Goal: Obtain resource: Download file/media

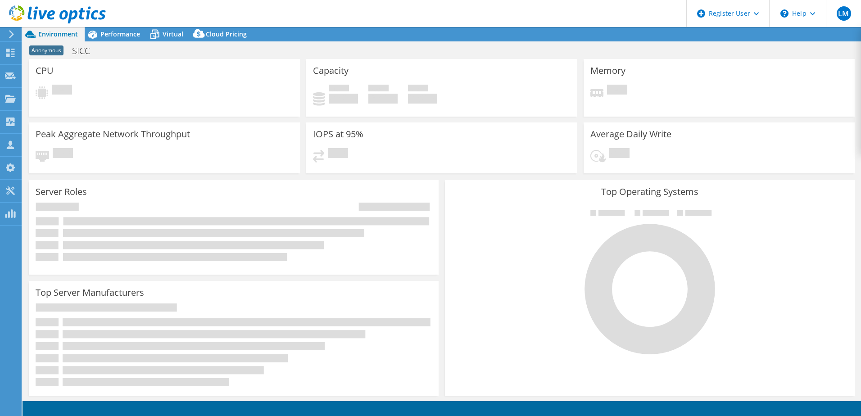
select select "EUFrankfurt"
select select "USD"
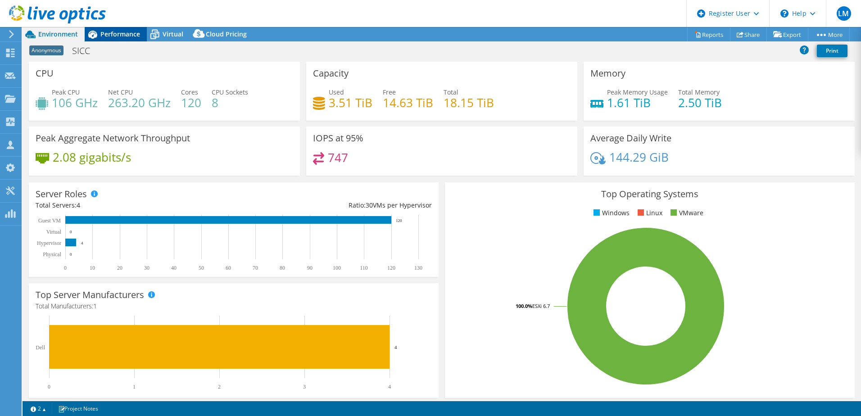
click at [130, 32] on span "Performance" at bounding box center [120, 34] width 40 height 9
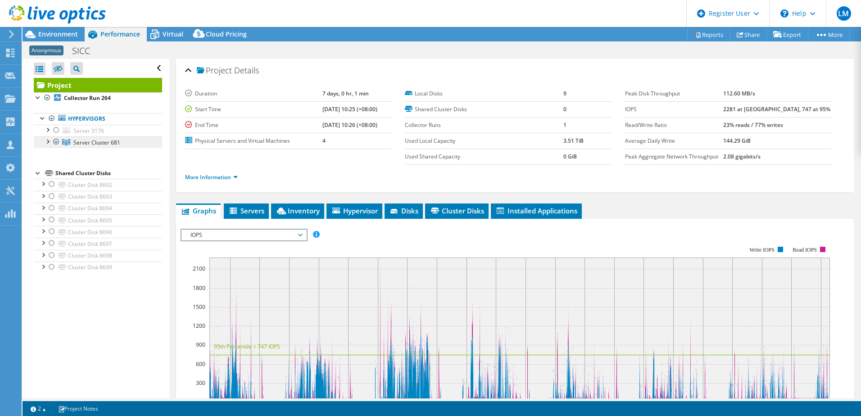
click at [121, 144] on link "Server Cluster 681" at bounding box center [98, 142] width 128 height 12
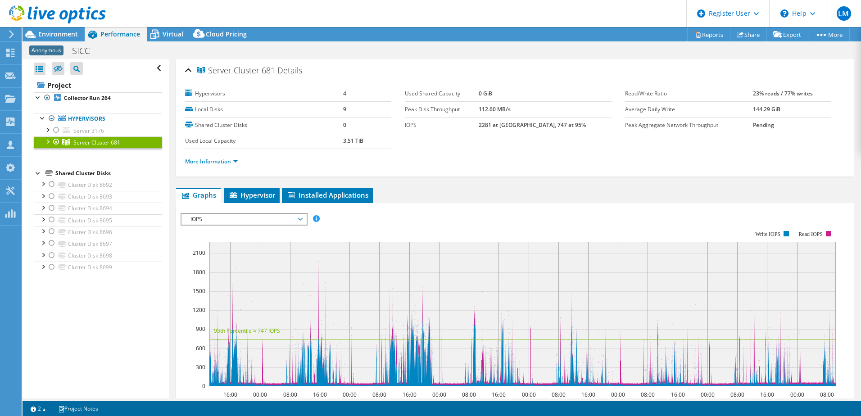
click at [294, 216] on span "IOPS" at bounding box center [244, 219] width 116 height 11
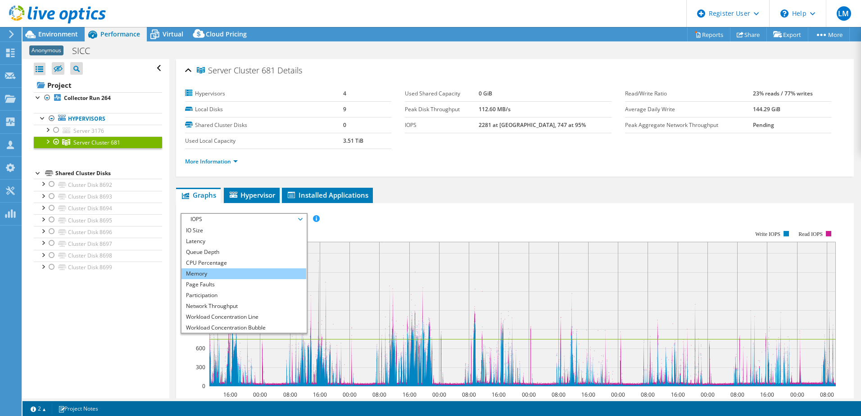
scroll to position [32, 0]
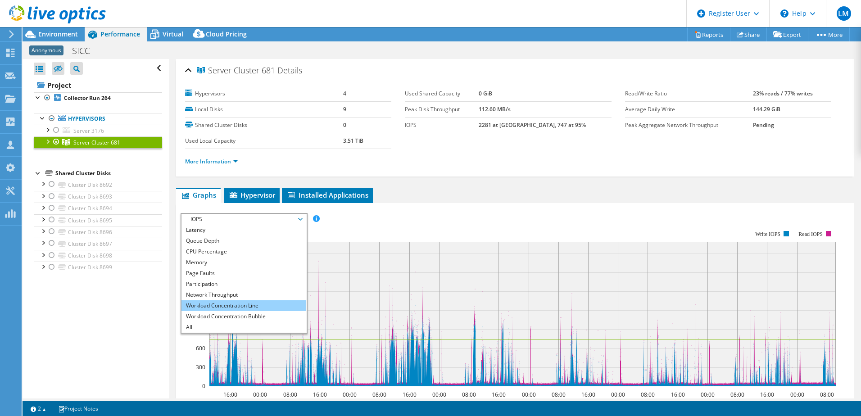
click at [230, 309] on li "Workload Concentration Line" at bounding box center [243, 305] width 125 height 11
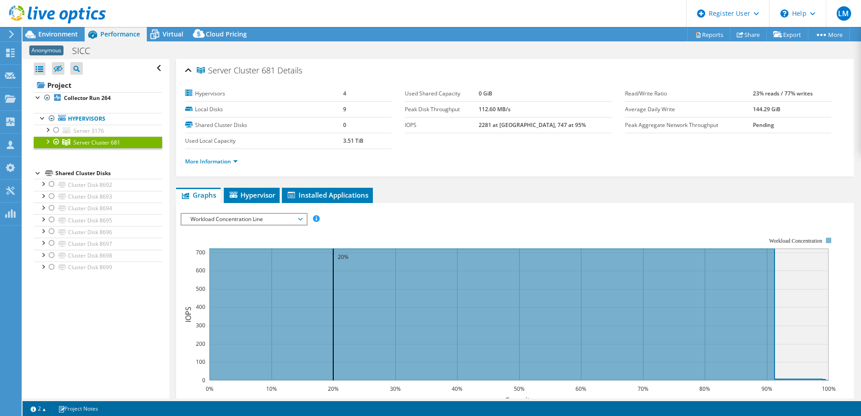
click at [288, 216] on span "Workload Concentration Line" at bounding box center [244, 219] width 116 height 11
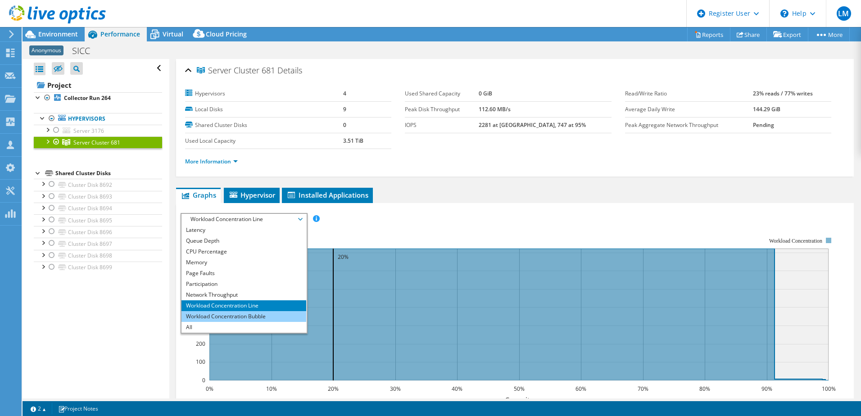
click at [228, 315] on li "Workload Concentration Bubble" at bounding box center [243, 316] width 125 height 11
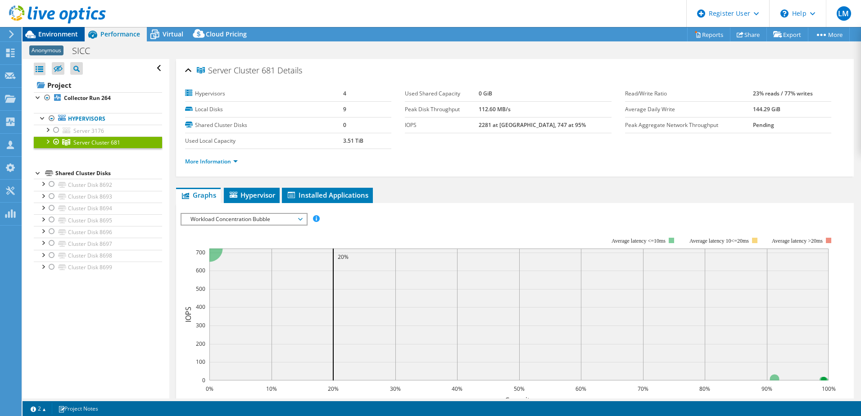
click at [65, 31] on span "Environment" at bounding box center [58, 34] width 40 height 9
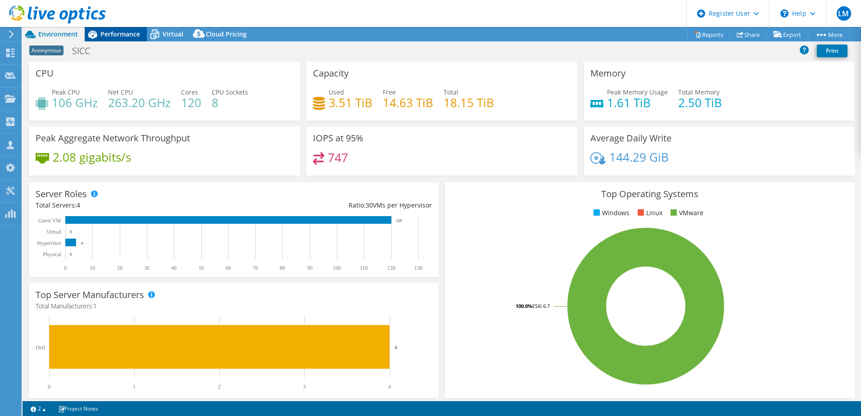
click at [108, 34] on span "Performance" at bounding box center [120, 34] width 40 height 9
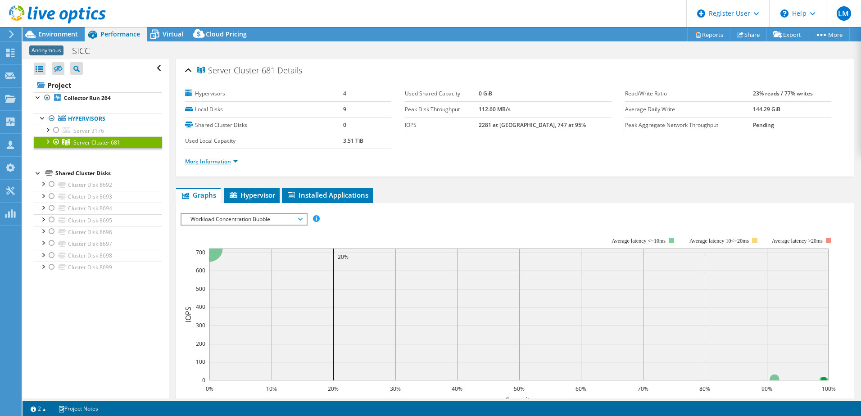
click at [215, 159] on link "More Information" at bounding box center [211, 162] width 53 height 8
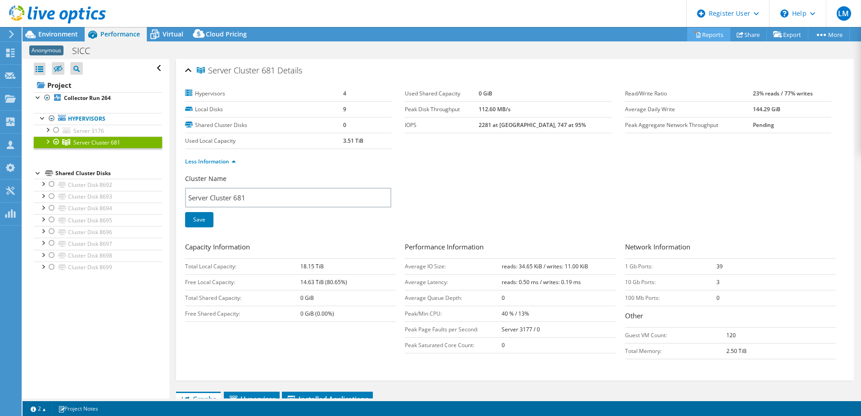
click at [705, 36] on link "Reports" at bounding box center [708, 34] width 43 height 14
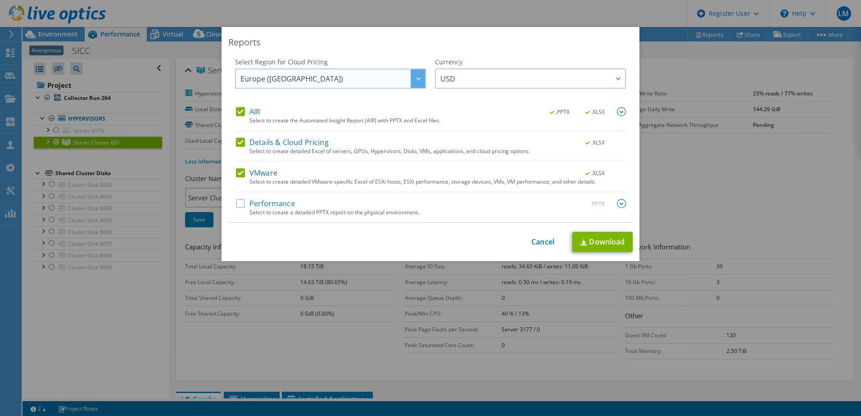
click at [419, 78] on div at bounding box center [417, 78] width 14 height 18
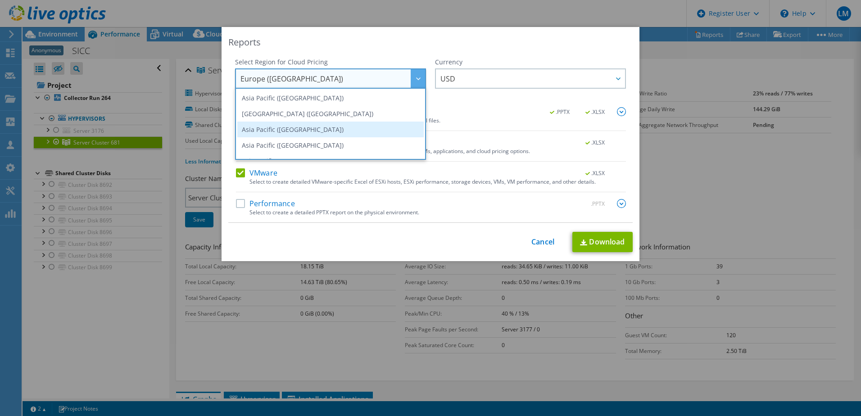
scroll to position [122, 0]
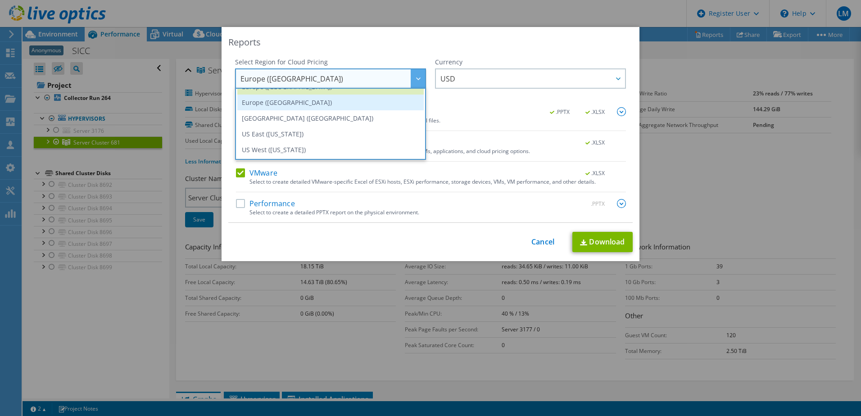
click at [322, 100] on li "Europe ([GEOGRAPHIC_DATA])" at bounding box center [330, 103] width 186 height 16
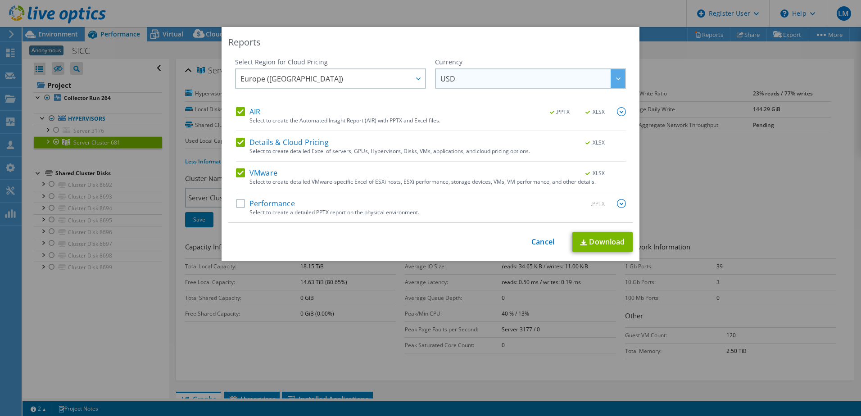
click at [537, 76] on span "USD" at bounding box center [532, 78] width 185 height 18
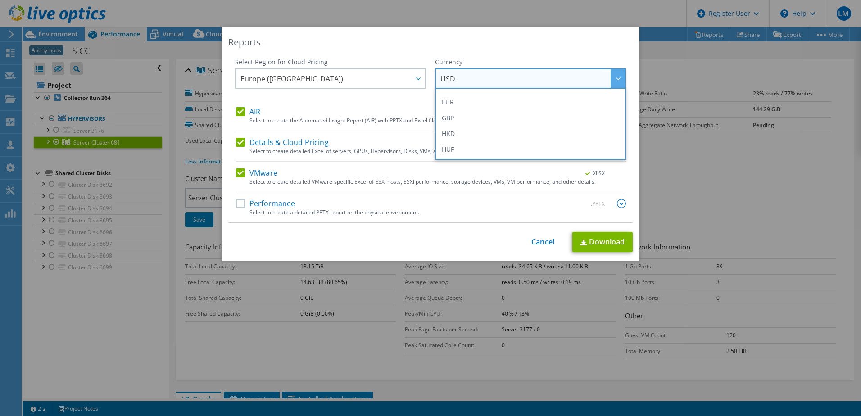
scroll to position [118, 0]
click at [552, 123] on li "GBP" at bounding box center [530, 121] width 186 height 16
click at [364, 94] on div "Select Region for Cloud Pricing Asia Pacific ([GEOGRAPHIC_DATA]) [GEOGRAPHIC_DA…" at bounding box center [330, 83] width 191 height 50
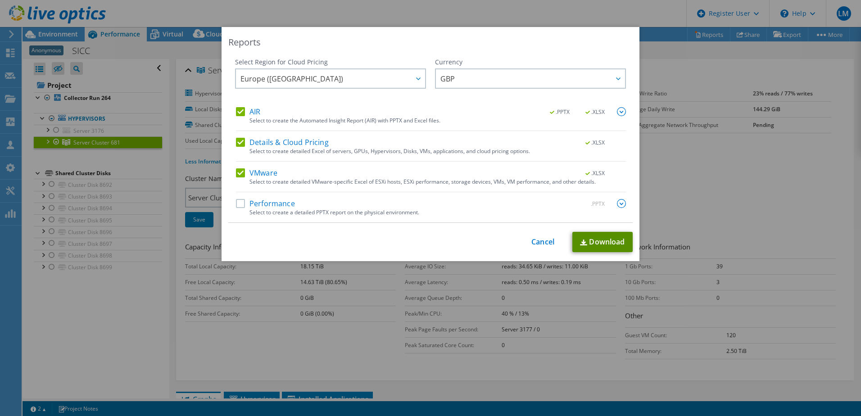
click at [600, 243] on link "Download" at bounding box center [602, 242] width 60 height 20
click at [545, 238] on link "Cancel" at bounding box center [542, 242] width 23 height 9
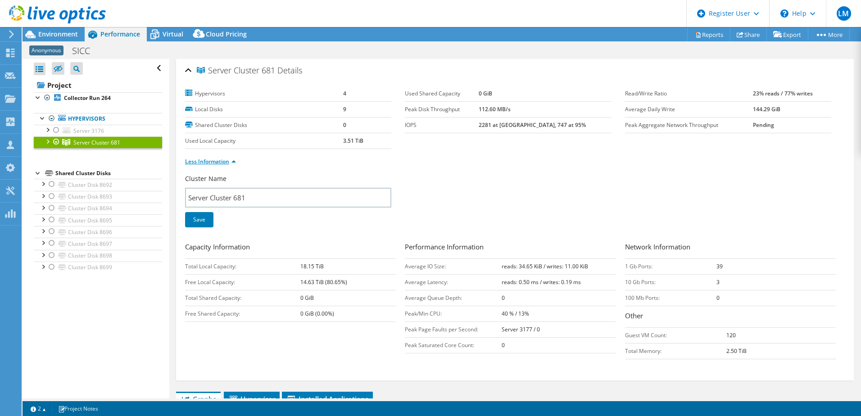
click at [228, 159] on link "Less Information" at bounding box center [210, 162] width 51 height 8
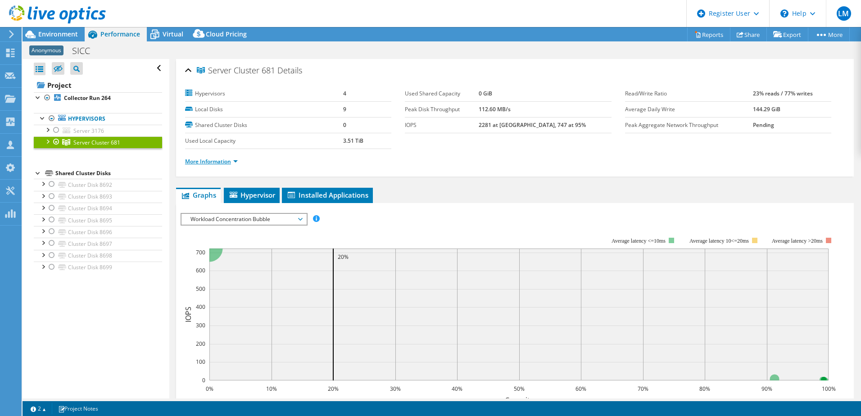
click at [228, 159] on link "More Information" at bounding box center [211, 162] width 53 height 8
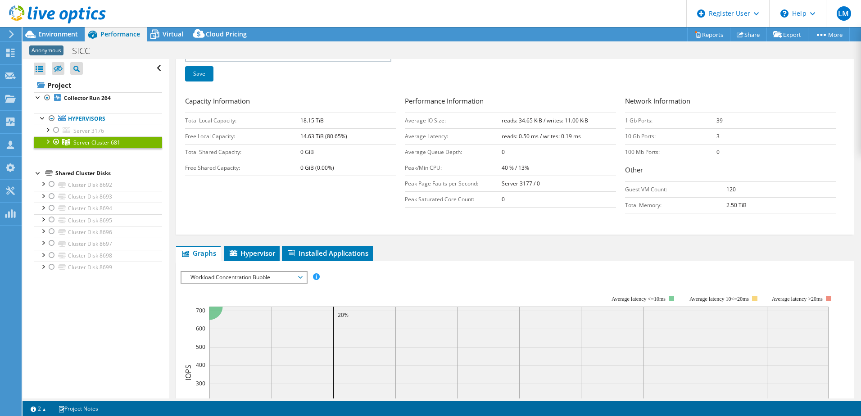
scroll to position [150, 0]
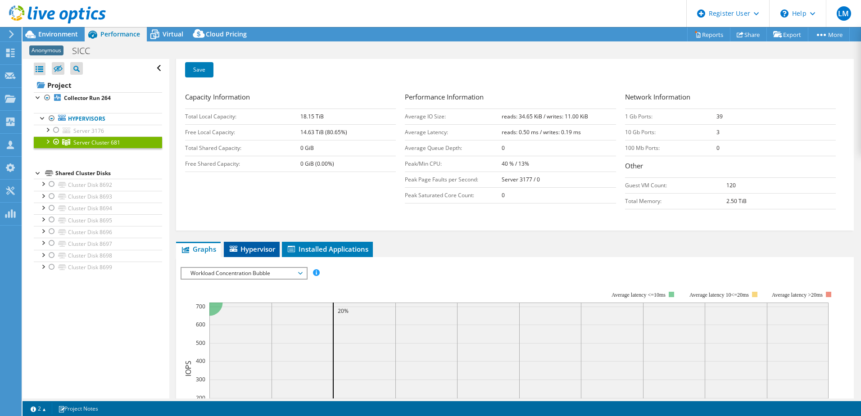
click at [252, 252] on span "Hypervisor" at bounding box center [251, 248] width 47 height 9
